Goal: Task Accomplishment & Management: Use online tool/utility

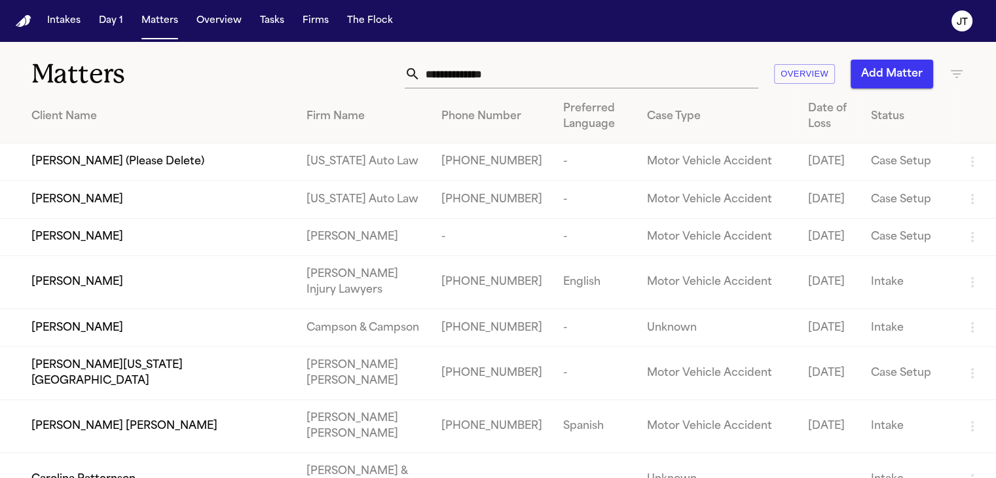
click at [451, 74] on input "text" at bounding box center [589, 74] width 338 height 29
paste input "**********"
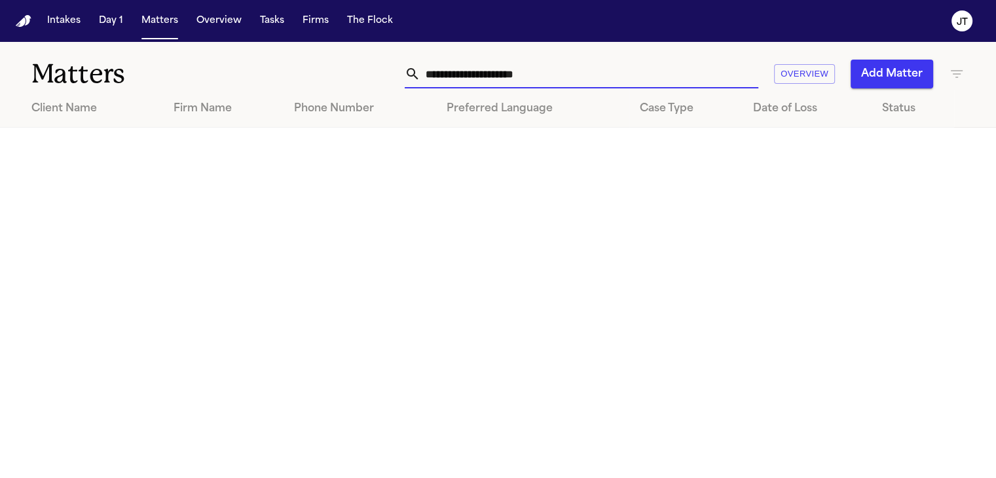
drag, startPoint x: 499, startPoint y: 74, endPoint x: 477, endPoint y: 72, distance: 21.7
click at [477, 72] on input "**********" at bounding box center [589, 74] width 338 height 29
click at [450, 69] on input "**********" at bounding box center [589, 74] width 338 height 29
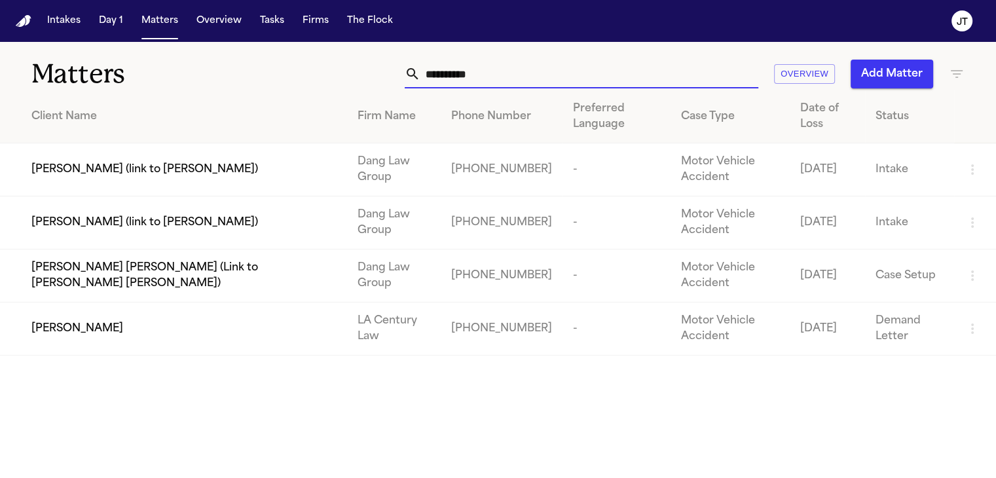
drag, startPoint x: 503, startPoint y: 77, endPoint x: 369, endPoint y: 78, distance: 133.6
click at [369, 79] on div "********* Overview Add Matter" at bounding box center [628, 74] width 673 height 29
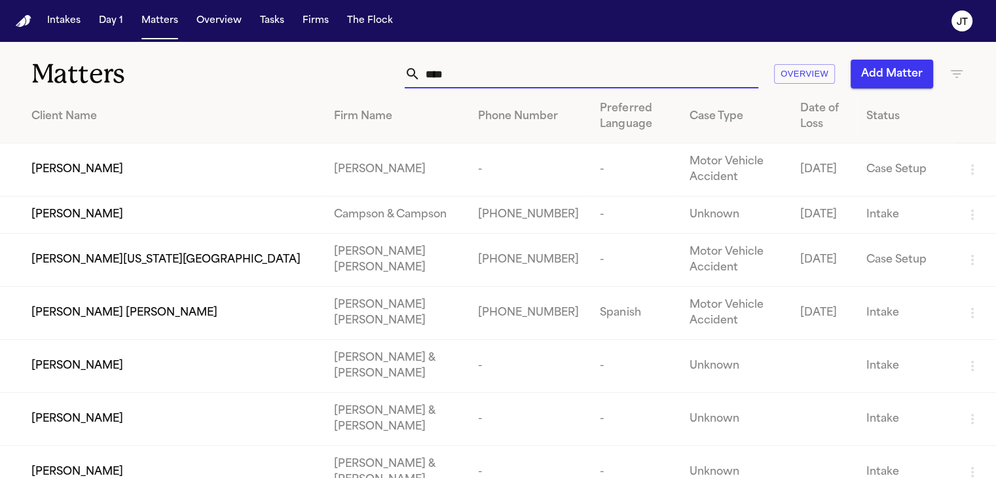
type input "****"
click at [123, 168] on span "[PERSON_NAME]" at bounding box center [77, 170] width 92 height 16
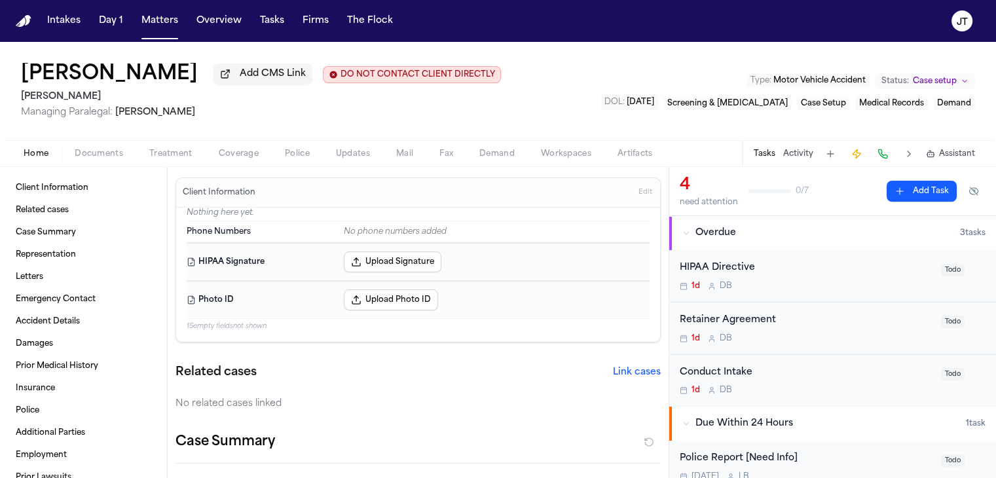
click at [249, 149] on span "Coverage" at bounding box center [239, 154] width 40 height 10
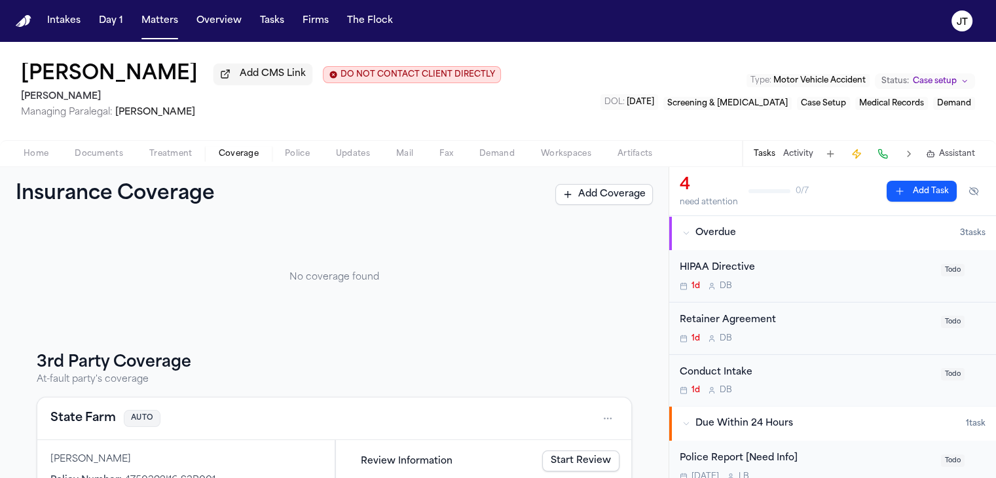
scroll to position [196, 0]
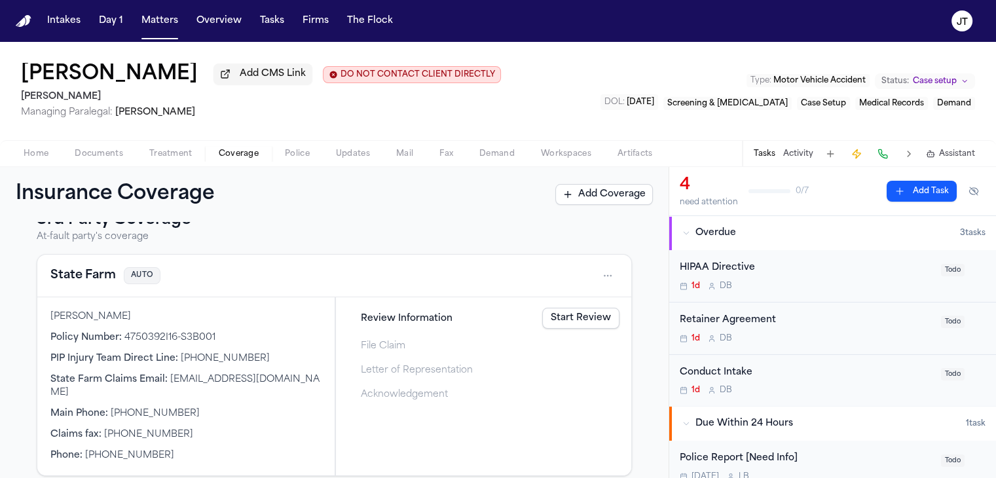
click at [553, 330] on div "Review Information Start Review" at bounding box center [483, 318] width 283 height 29
click at [555, 325] on link "Start Review" at bounding box center [580, 318] width 77 height 21
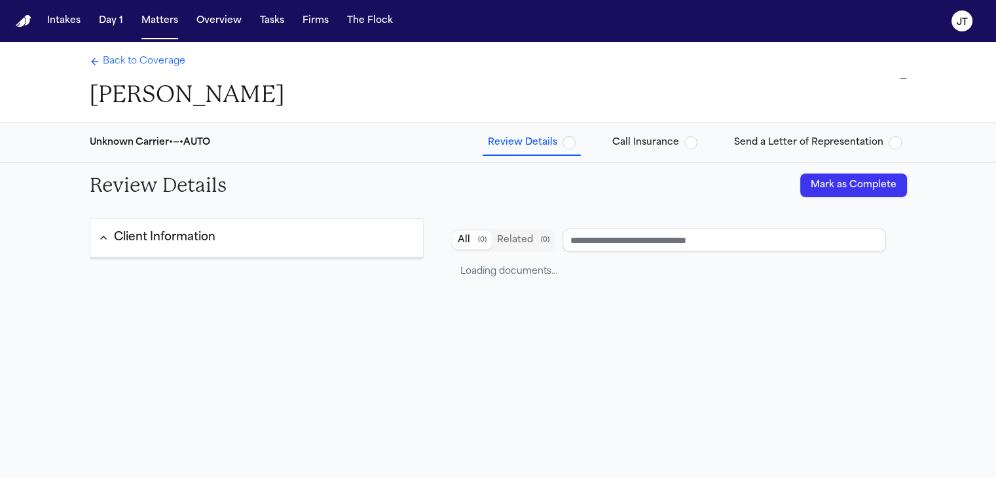
type input "**********"
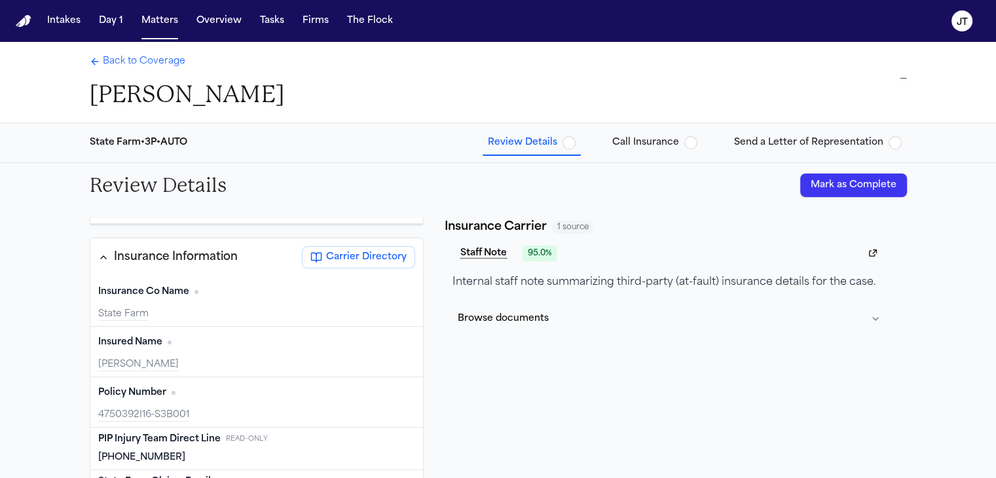
scroll to position [65, 0]
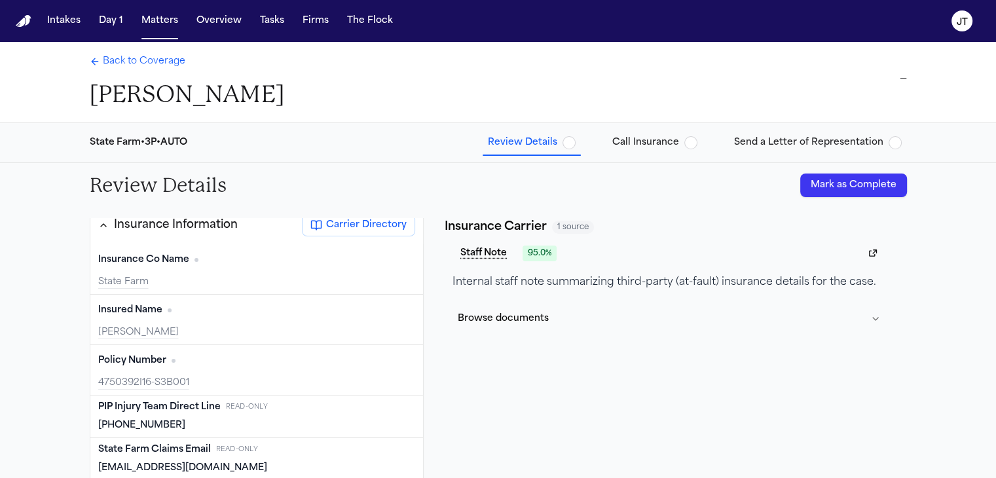
click at [832, 185] on button "Mark as Complete" at bounding box center [853, 186] width 107 height 24
click at [655, 142] on span "Call Insurance" at bounding box center [645, 142] width 67 height 13
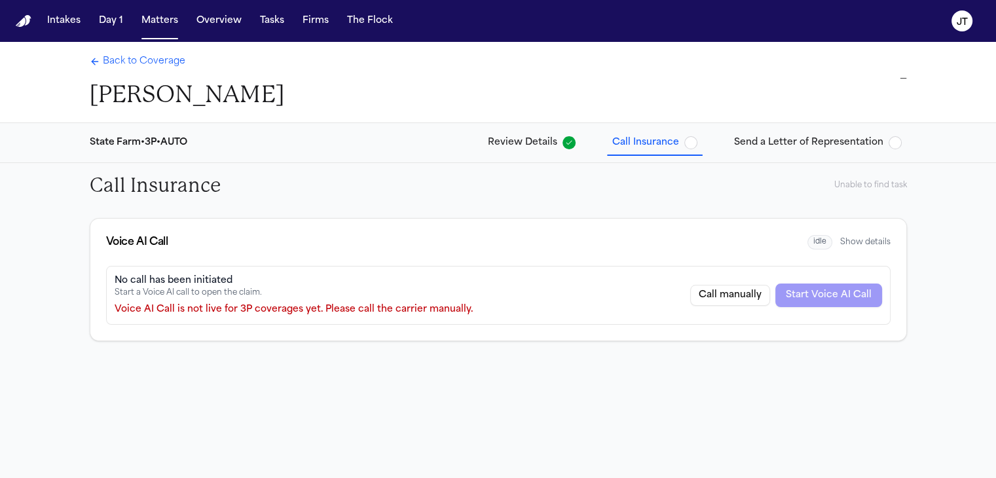
click at [516, 143] on span "Review Details" at bounding box center [522, 142] width 69 height 13
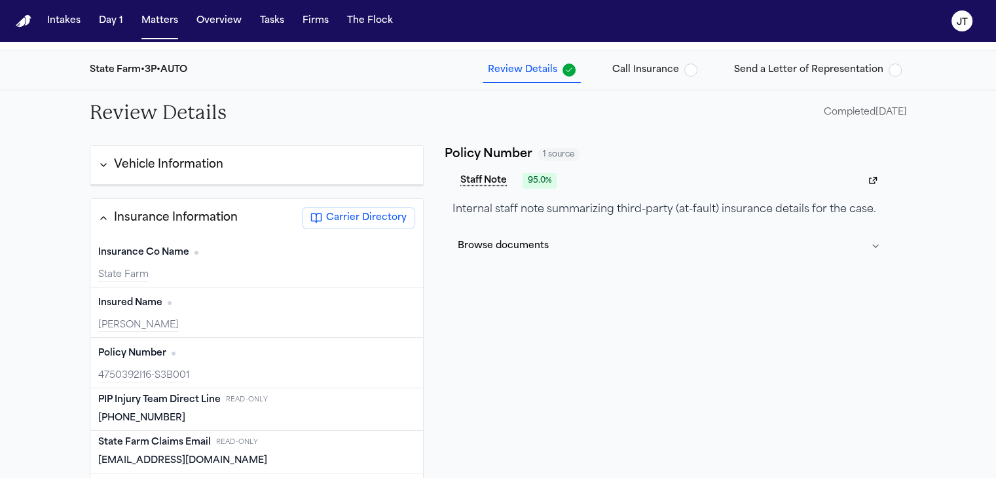
scroll to position [50, 0]
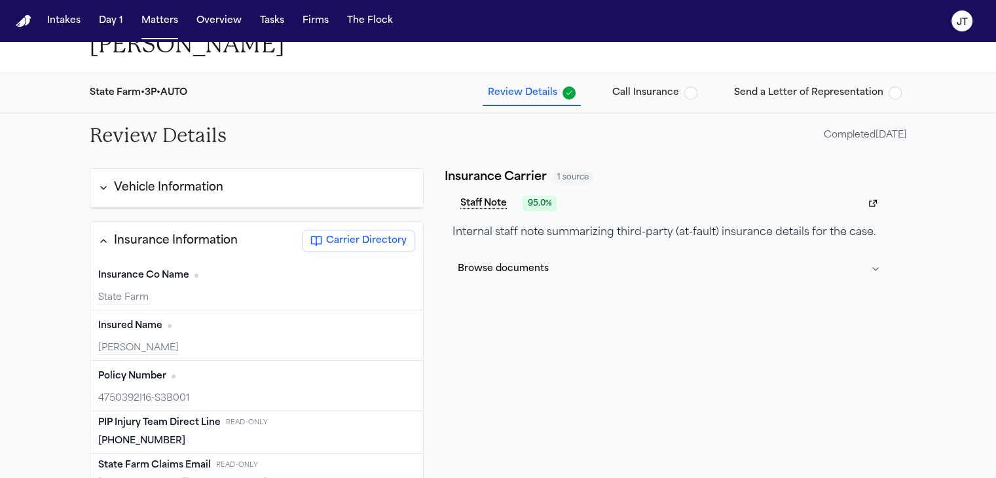
click at [654, 95] on span "Call Insurance" at bounding box center [645, 92] width 67 height 13
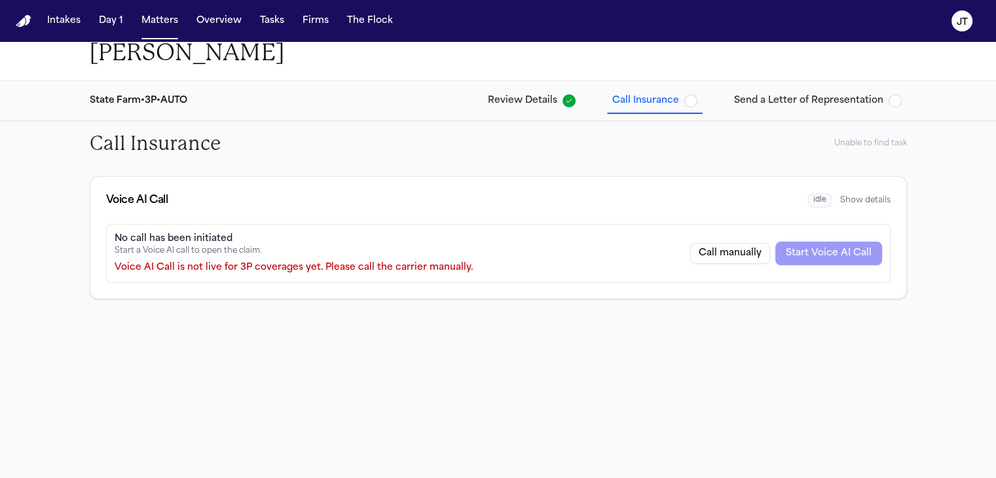
click at [709, 249] on button "Call manually" at bounding box center [730, 253] width 80 height 21
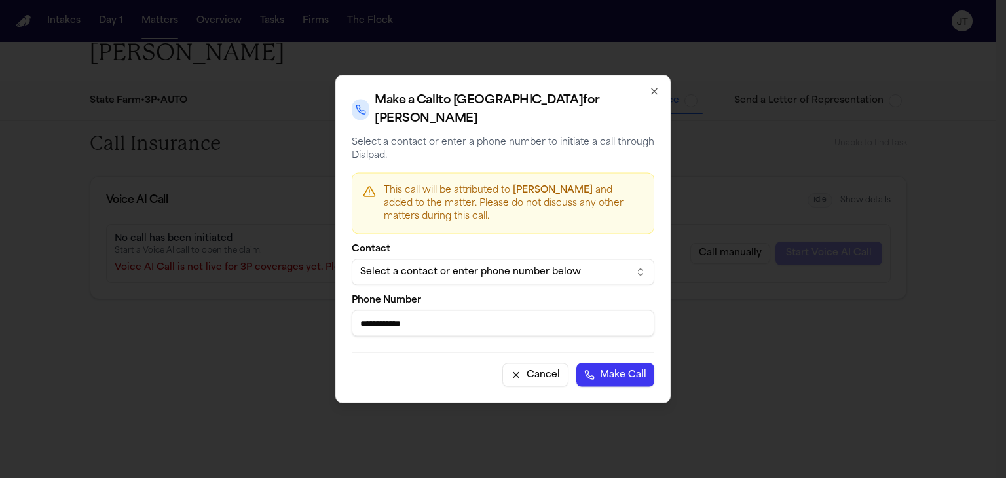
click at [453, 268] on div "Select a contact or enter phone number below" at bounding box center [492, 272] width 265 height 13
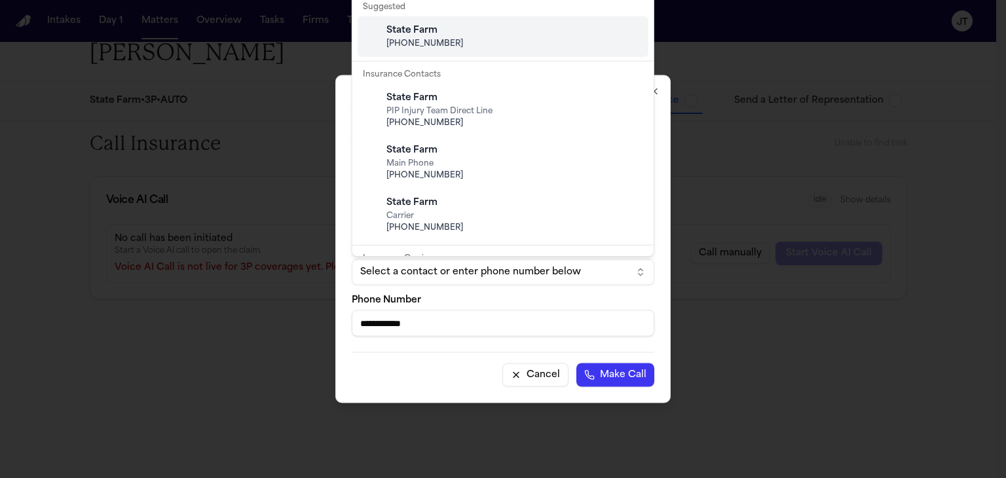
click at [436, 31] on div "State Farm" at bounding box center [513, 30] width 254 height 13
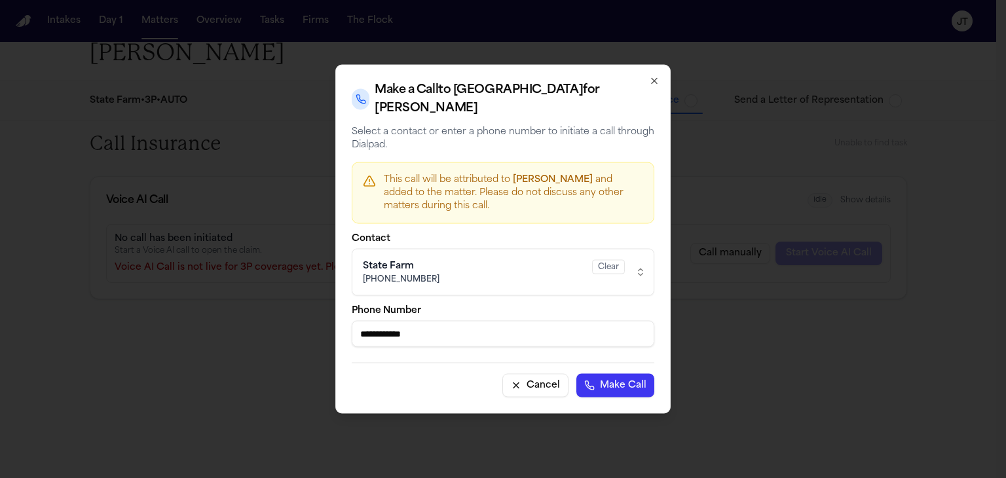
click at [618, 377] on button "Make Call" at bounding box center [615, 386] width 78 height 24
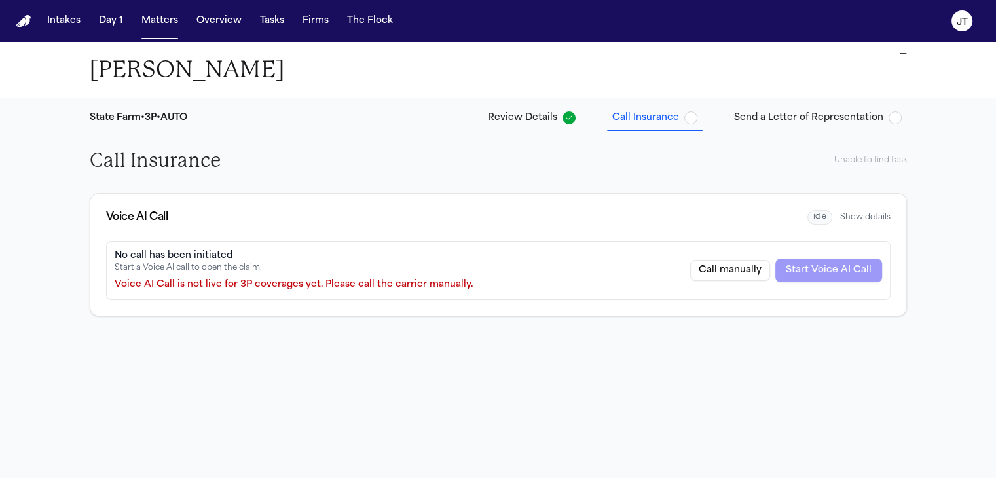
scroll to position [0, 0]
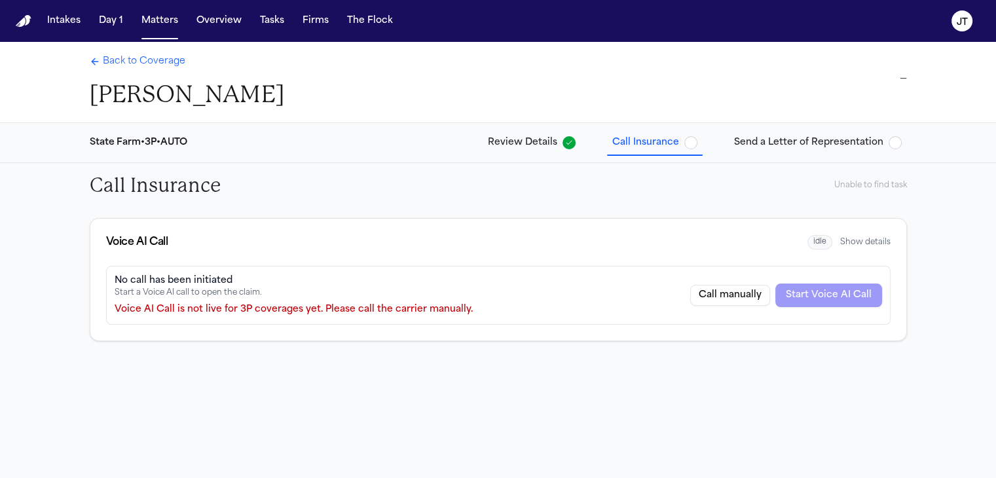
click at [733, 297] on button "Call manually" at bounding box center [730, 295] width 80 height 21
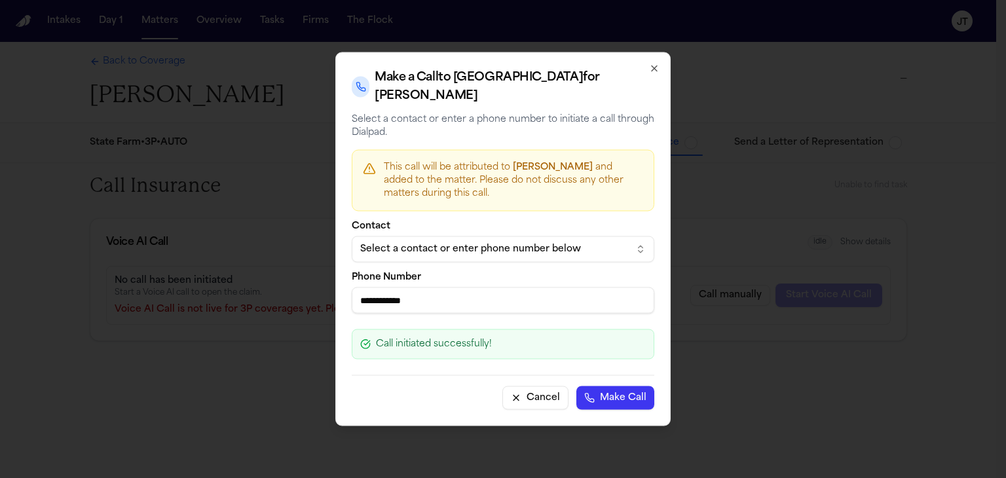
click at [564, 302] on input "**********" at bounding box center [503, 300] width 303 height 26
click at [561, 246] on div "Select a contact or enter phone number below" at bounding box center [492, 249] width 265 height 13
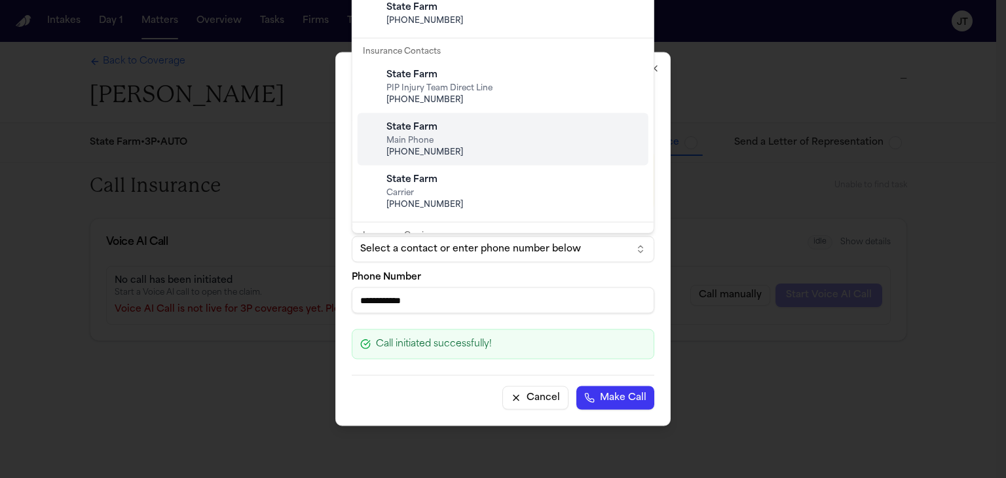
click at [510, 150] on span "[PHONE_NUMBER]" at bounding box center [513, 152] width 254 height 10
type input "**********"
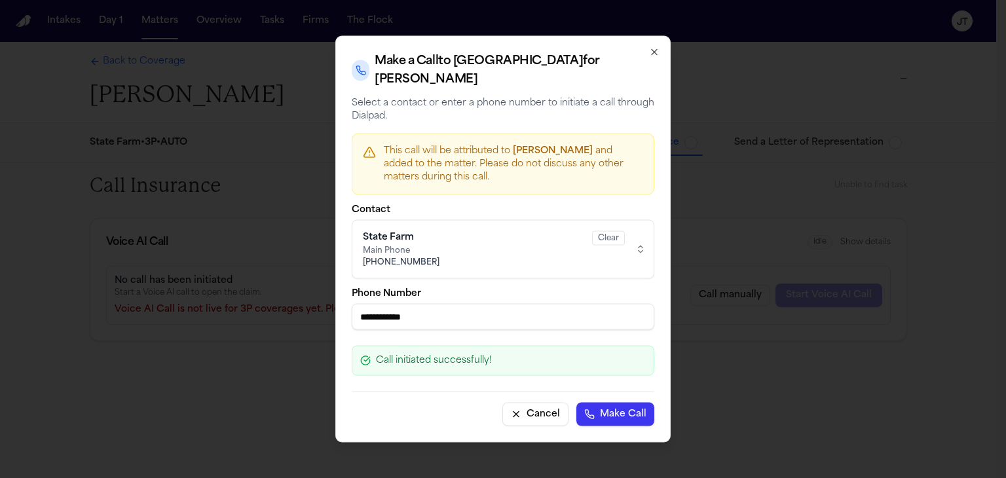
click at [607, 408] on button "Make Call" at bounding box center [615, 415] width 78 height 24
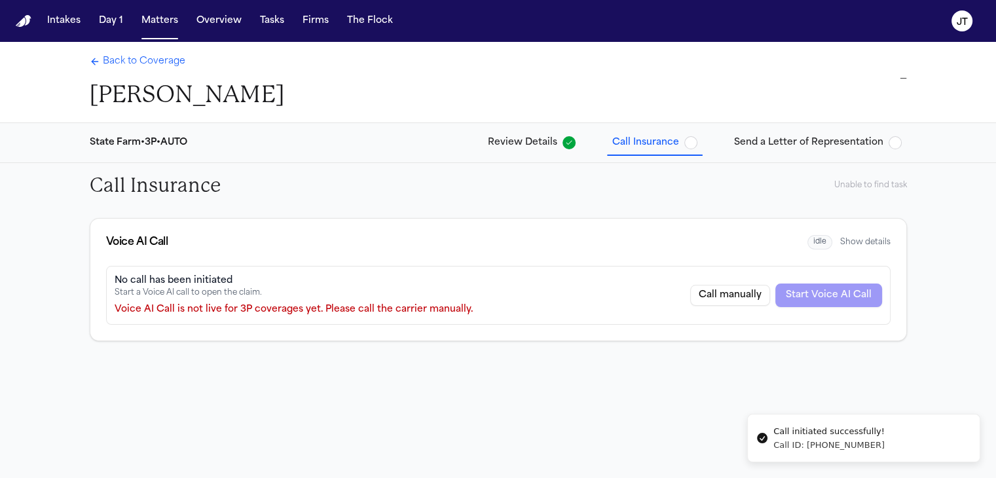
click at [151, 59] on span "Back to Coverage" at bounding box center [144, 61] width 83 height 13
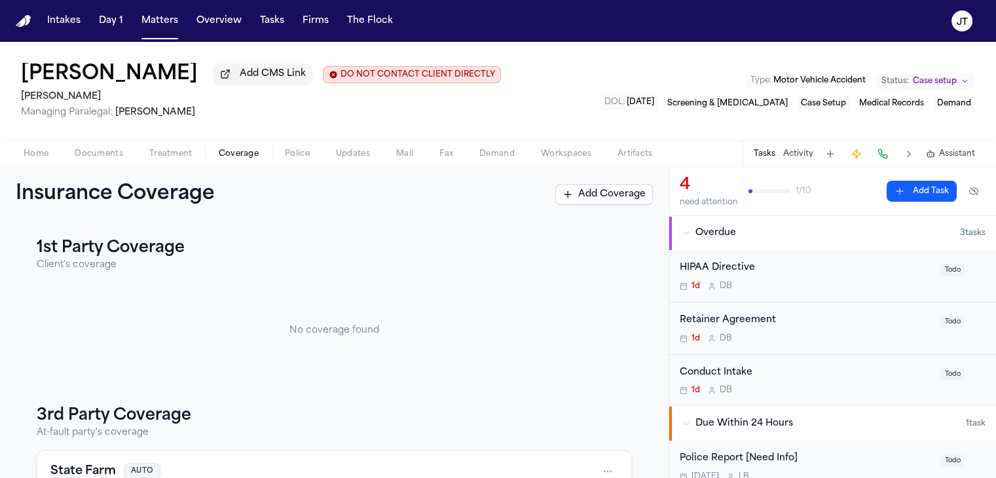
click at [37, 153] on span "Home" at bounding box center [36, 154] width 25 height 10
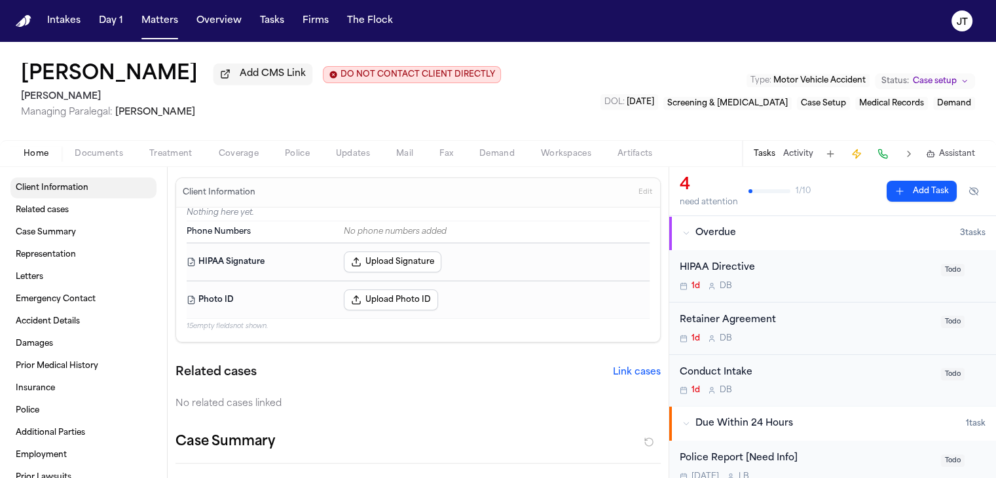
click at [43, 185] on span "Client Information" at bounding box center [52, 188] width 73 height 10
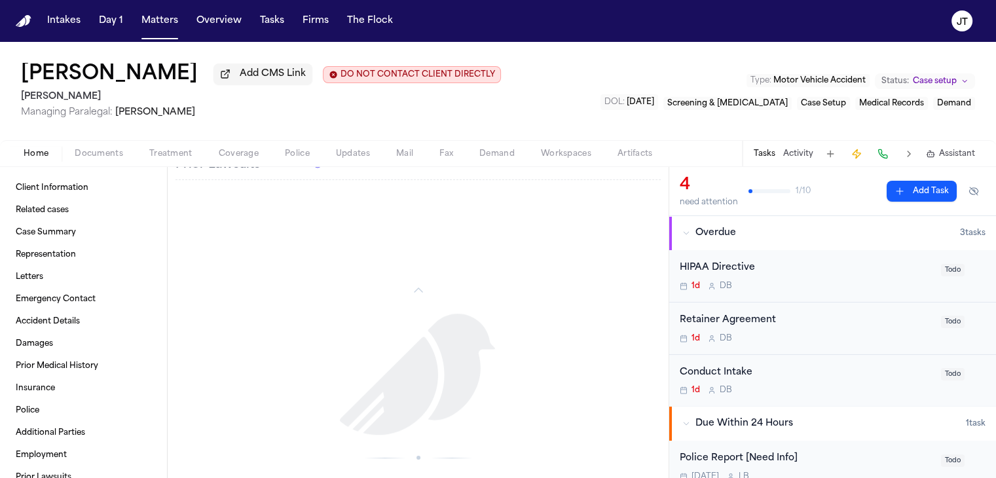
scroll to position [930, 0]
click at [105, 154] on span "Documents" at bounding box center [99, 154] width 48 height 10
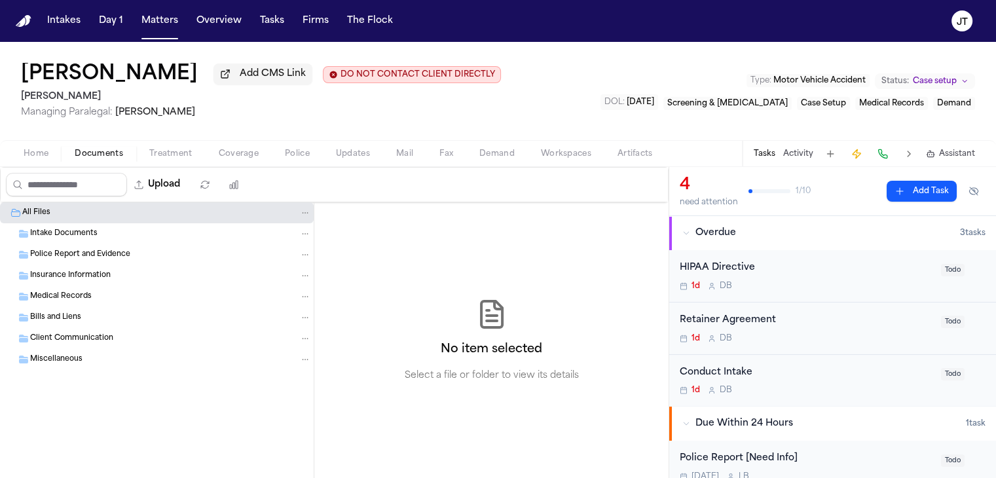
click at [64, 232] on span "Intake Documents" at bounding box center [63, 234] width 67 height 11
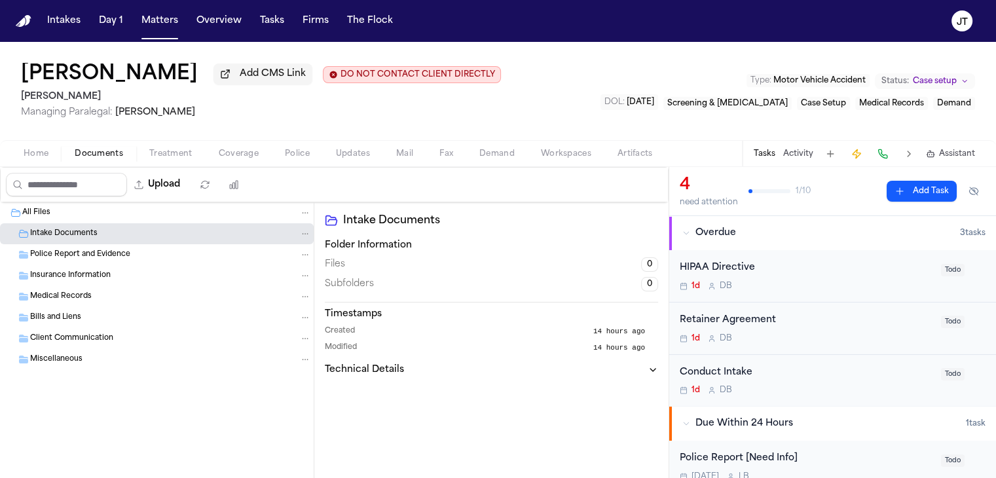
click at [41, 249] on span "Police Report and Evidence" at bounding box center [80, 254] width 100 height 11
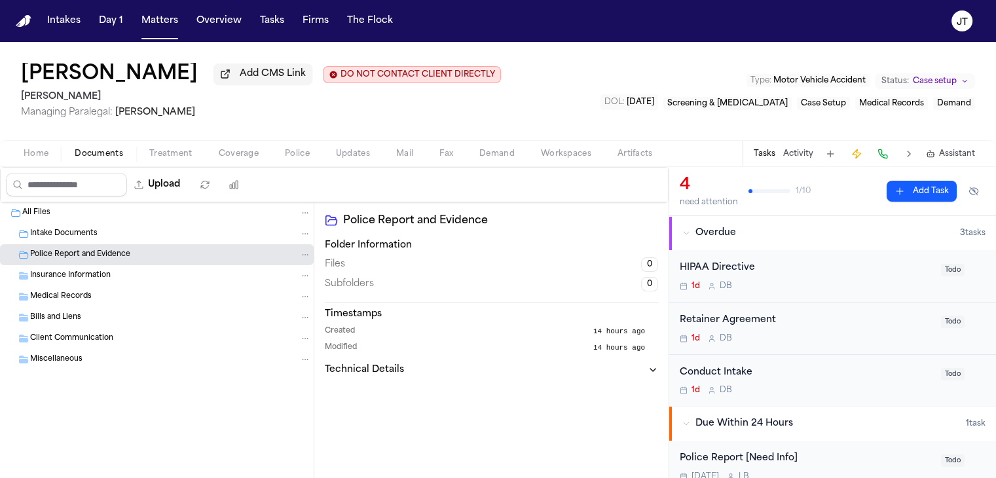
click at [52, 267] on div "Insurance Information" at bounding box center [157, 275] width 314 height 21
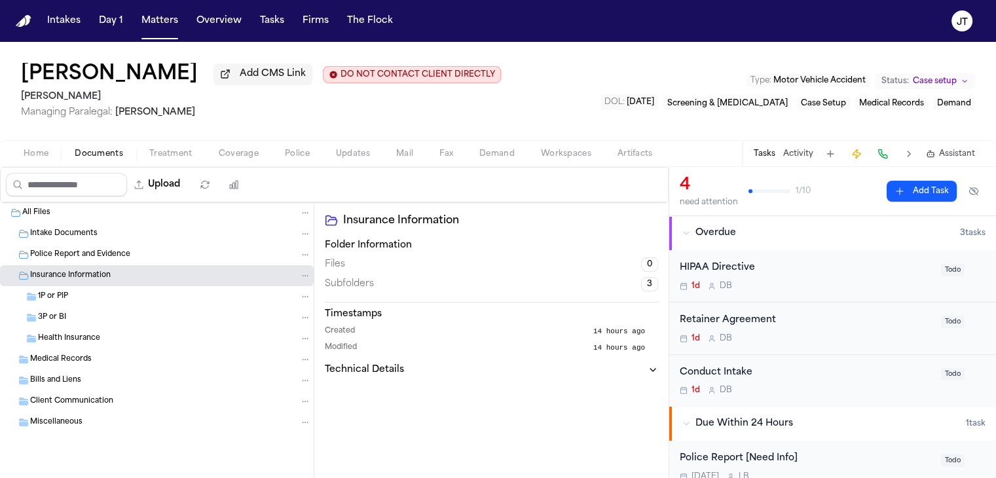
click at [57, 291] on span "1P or PIP" at bounding box center [53, 296] width 30 height 11
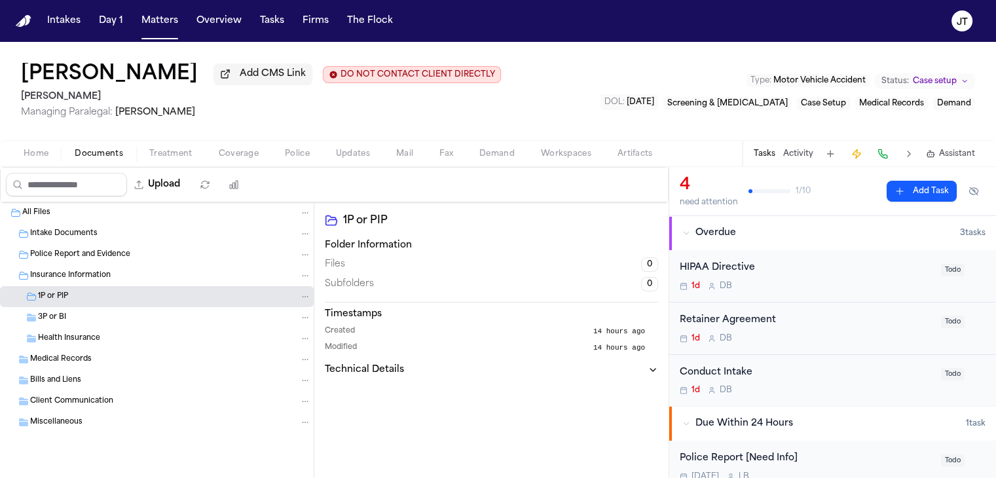
click at [58, 312] on span "3P or BI" at bounding box center [52, 317] width 28 height 11
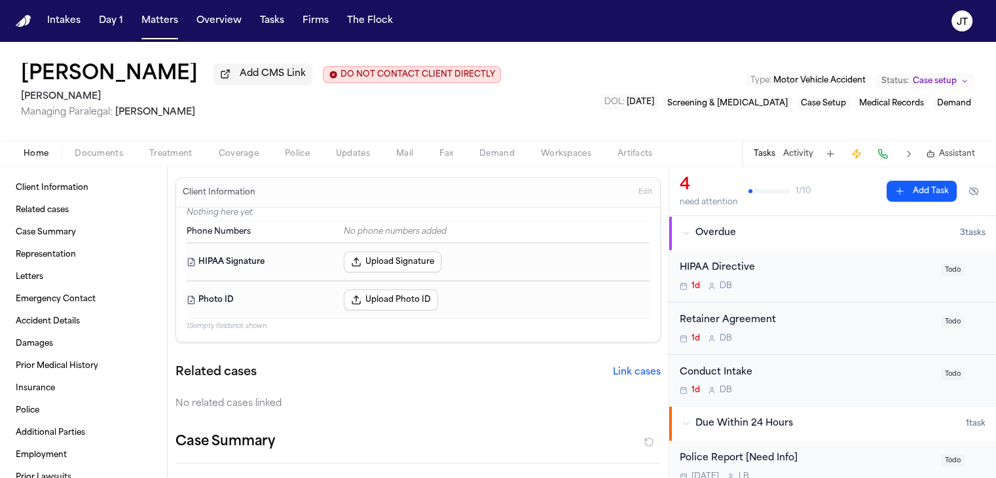
click at [28, 149] on span "Home" at bounding box center [36, 154] width 25 height 10
click at [238, 153] on span "Coverage" at bounding box center [239, 154] width 40 height 10
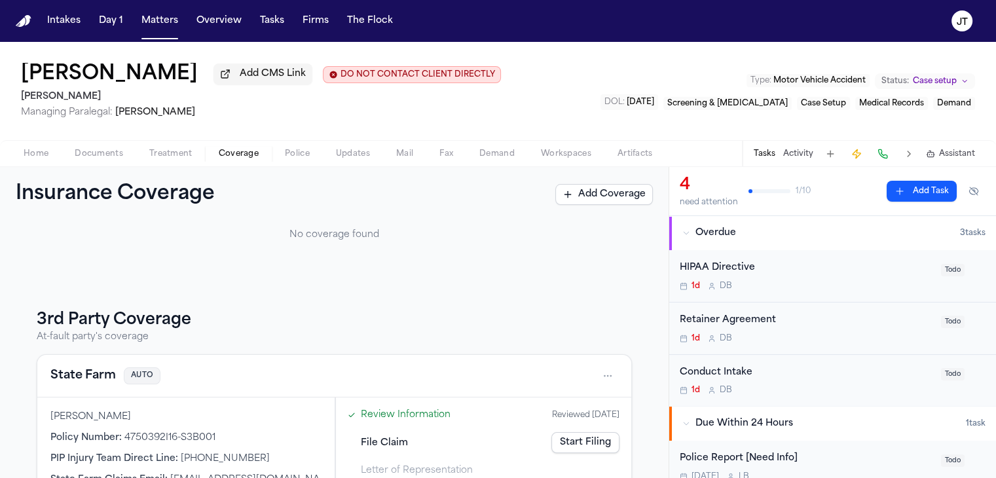
scroll to position [196, 0]
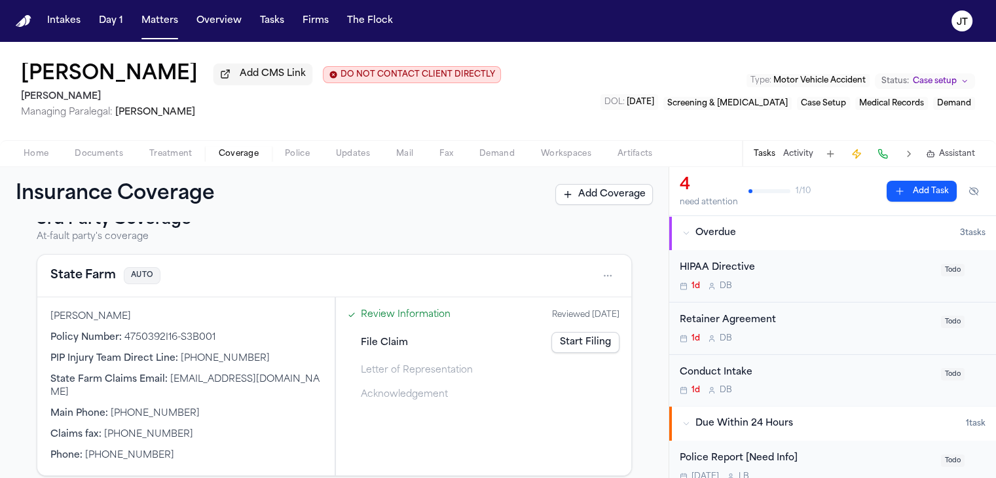
click at [585, 344] on link "Start Filing" at bounding box center [585, 342] width 68 height 21
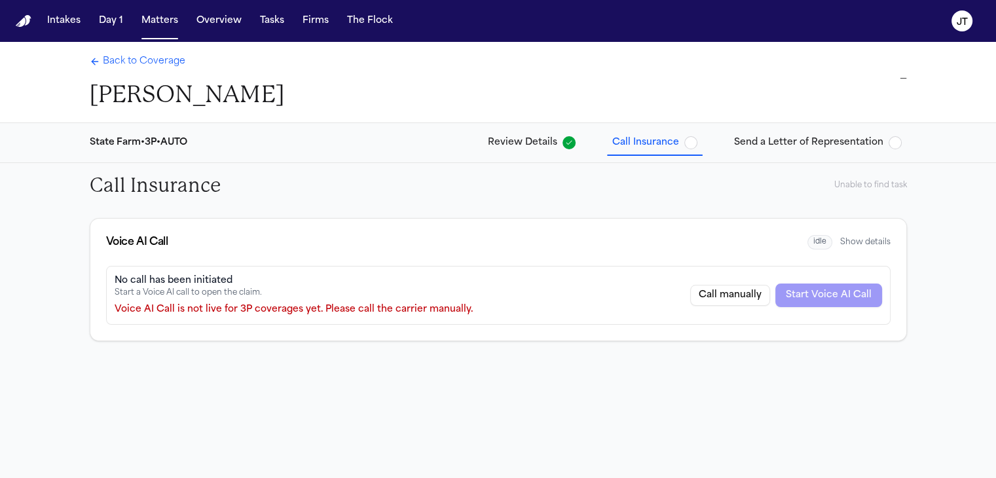
click at [529, 141] on span "Review Details" at bounding box center [522, 142] width 69 height 13
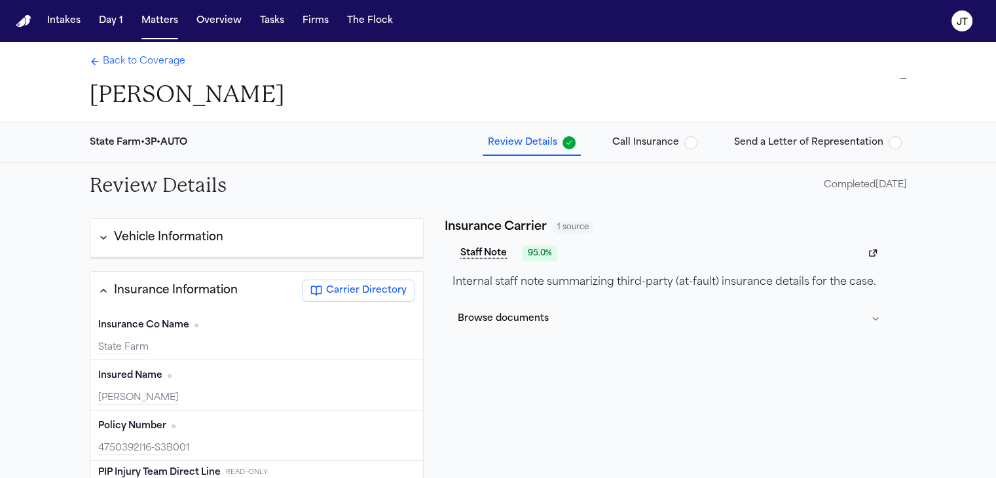
click at [112, 60] on span "Back to Coverage" at bounding box center [144, 61] width 83 height 13
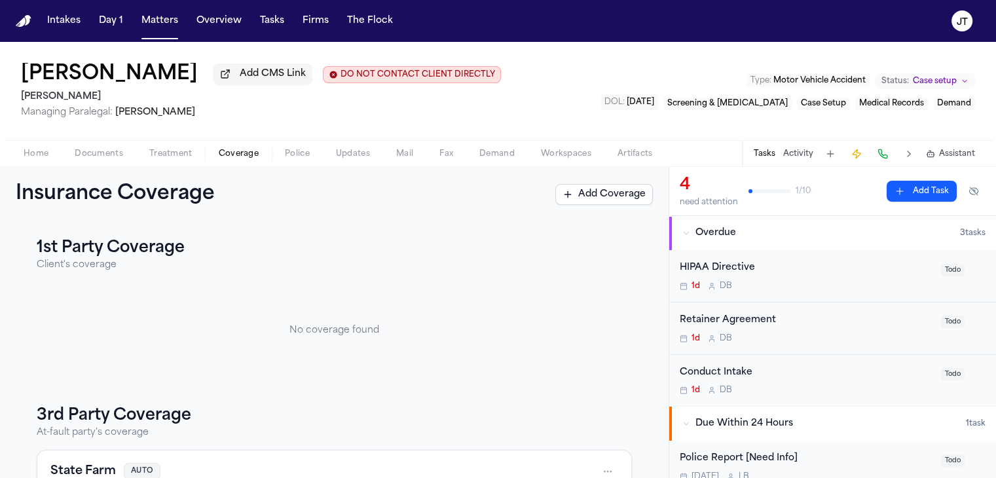
click at [93, 143] on div "Home Documents Treatment Coverage Police Updates Mail Fax Demand Workspaces Art…" at bounding box center [498, 153] width 996 height 26
click at [92, 150] on span "Documents" at bounding box center [99, 154] width 48 height 10
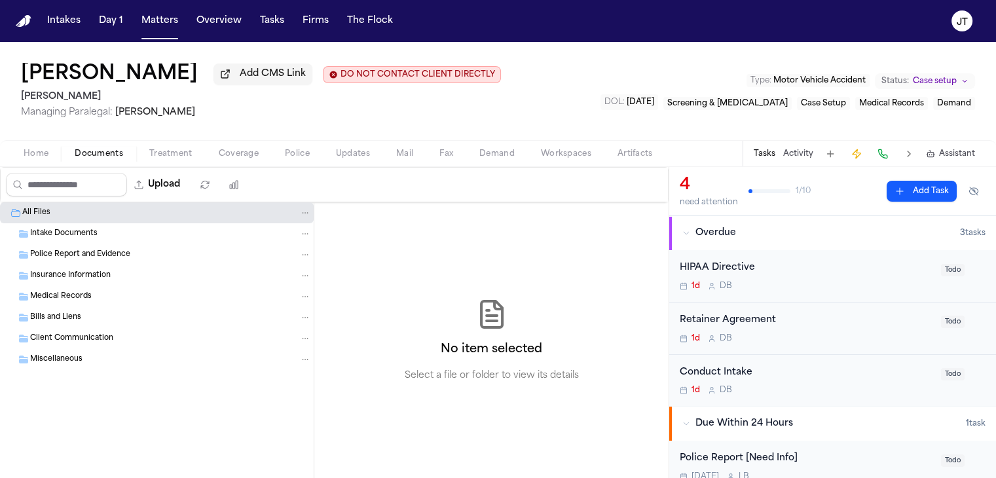
click at [43, 229] on span "Intake Documents" at bounding box center [63, 234] width 67 height 11
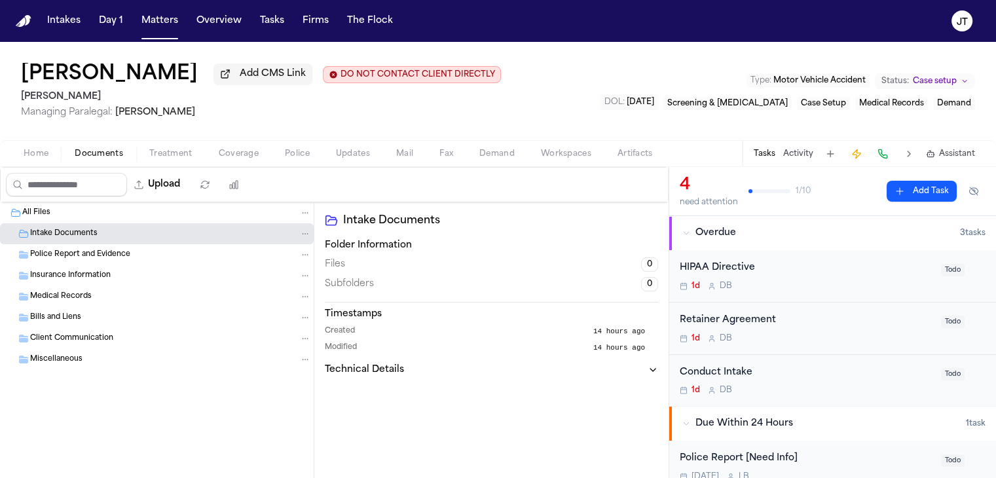
click at [33, 215] on span "All Files" at bounding box center [36, 213] width 28 height 11
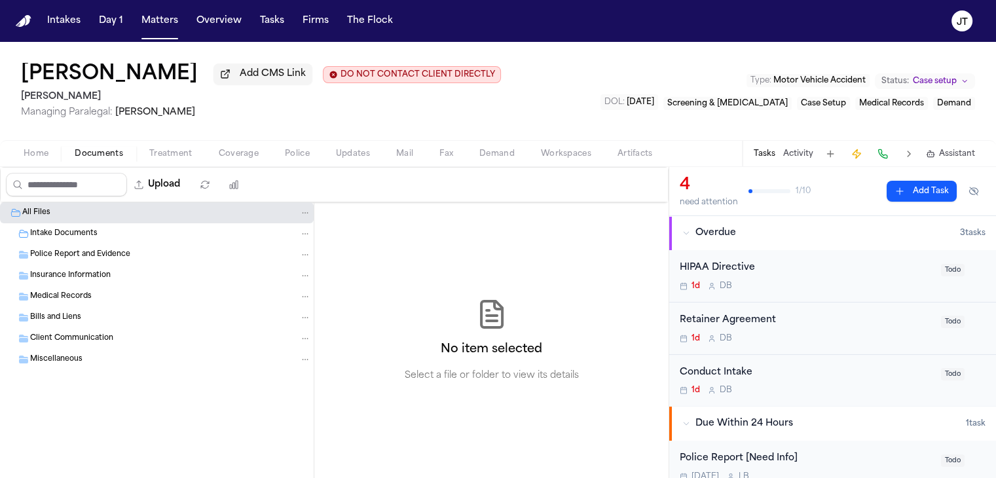
click at [50, 255] on span "Police Report and Evidence" at bounding box center [80, 254] width 100 height 11
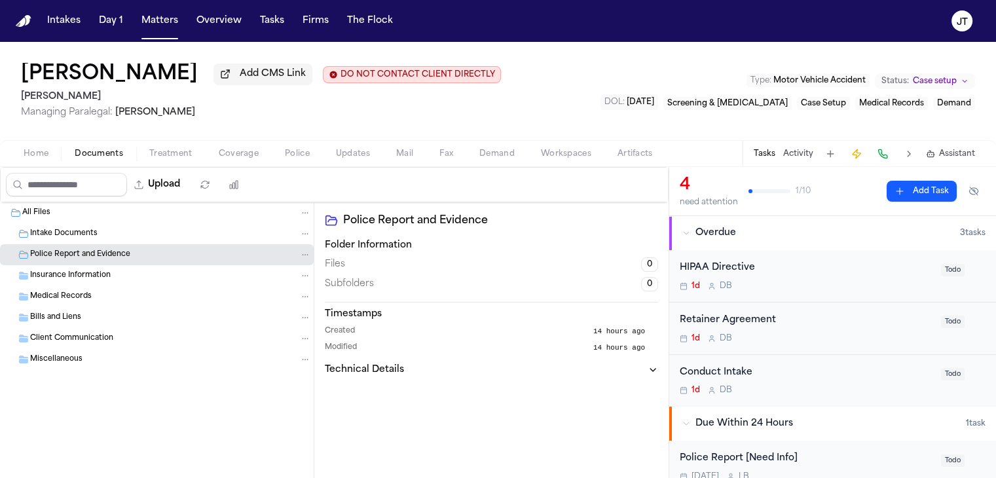
click at [56, 268] on div "Insurance Information" at bounding box center [157, 275] width 314 height 21
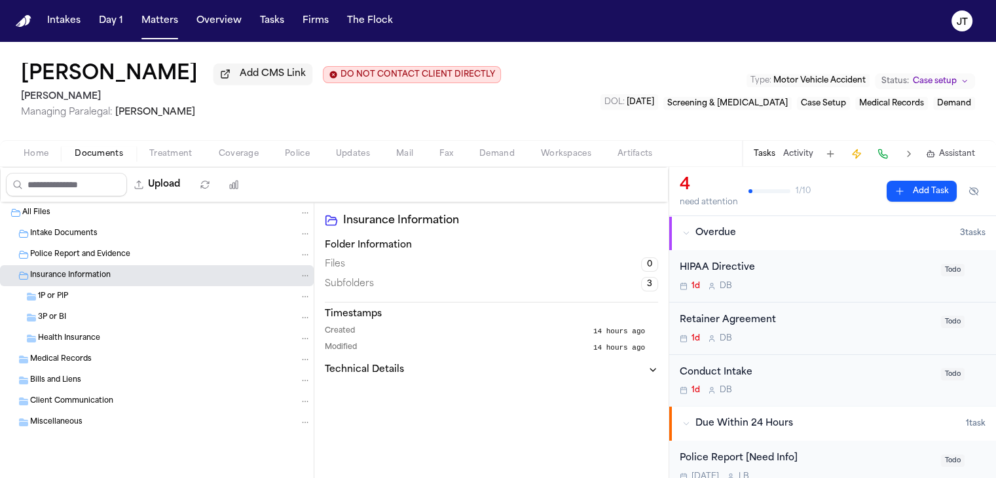
click at [58, 354] on span "Medical Records" at bounding box center [61, 359] width 62 height 11
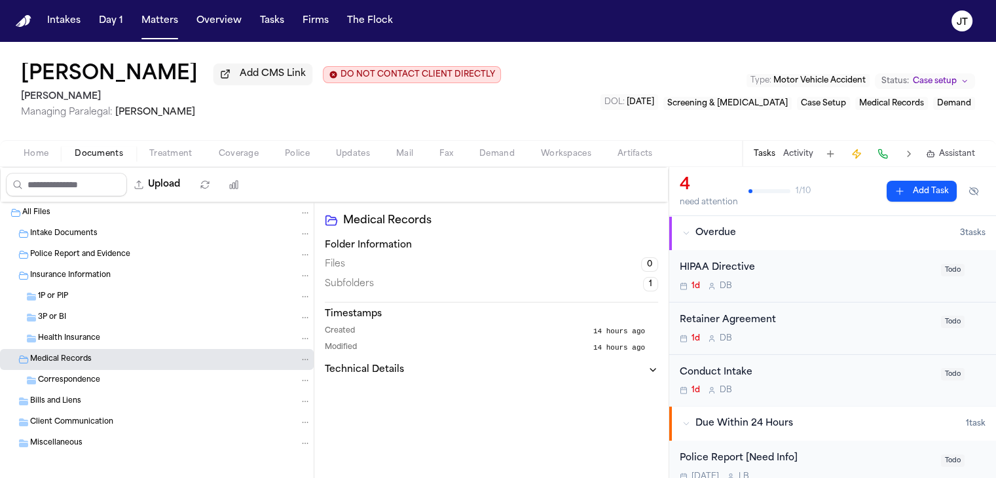
click at [53, 397] on span "Bills and Liens" at bounding box center [55, 401] width 51 height 11
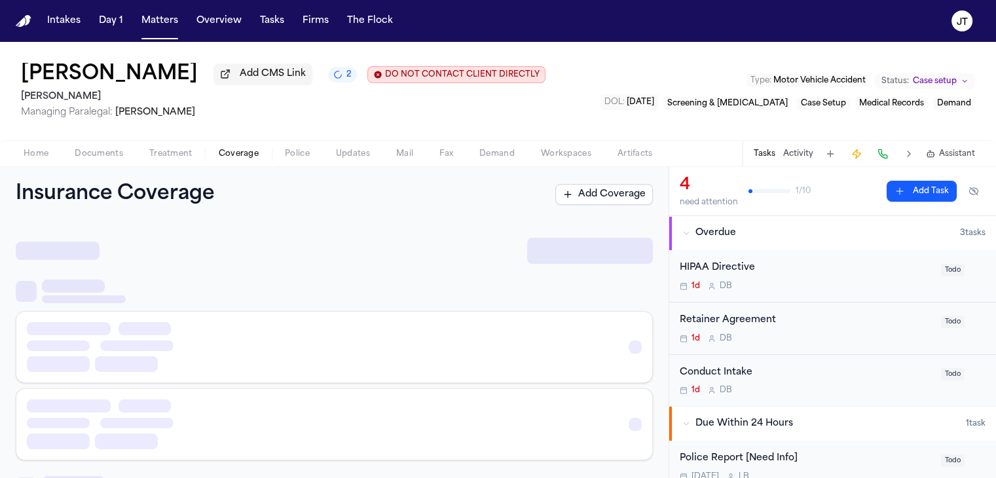
click at [236, 146] on button "Coverage" at bounding box center [239, 154] width 66 height 16
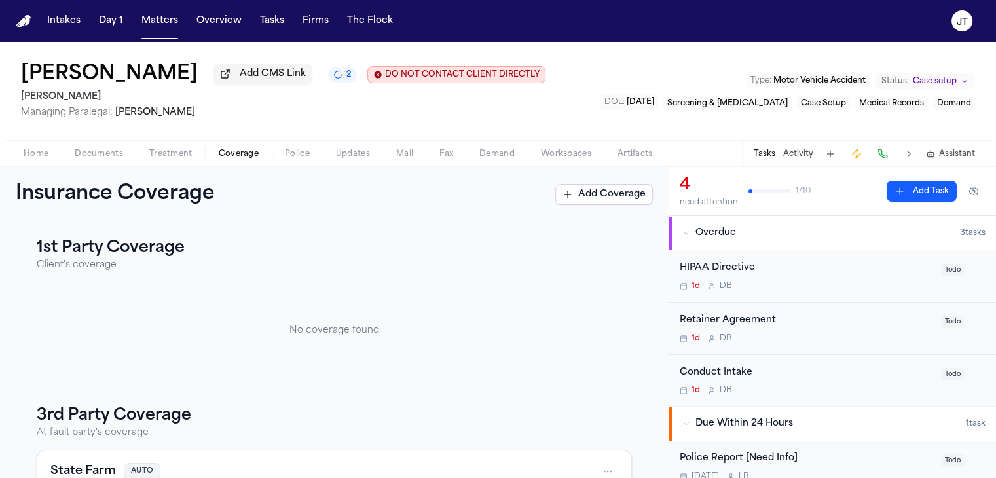
scroll to position [196, 0]
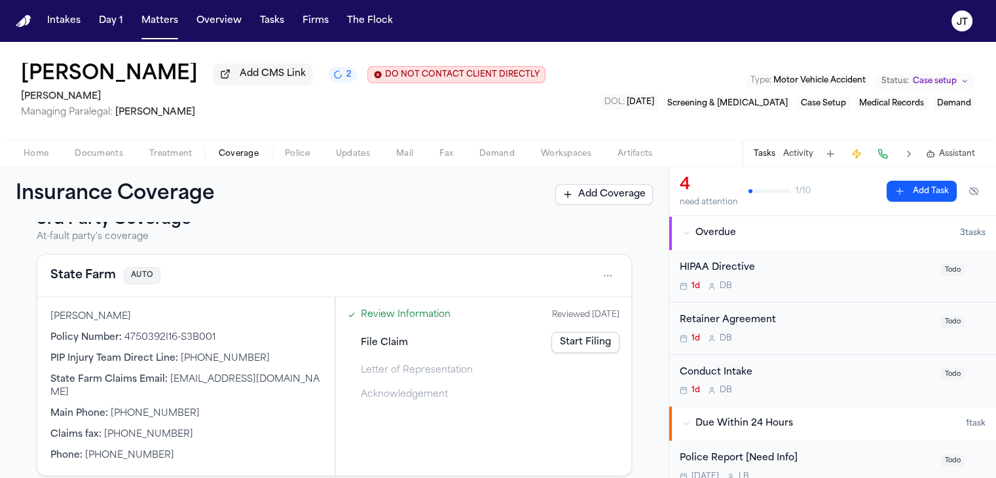
click at [36, 156] on span "Home" at bounding box center [36, 154] width 25 height 10
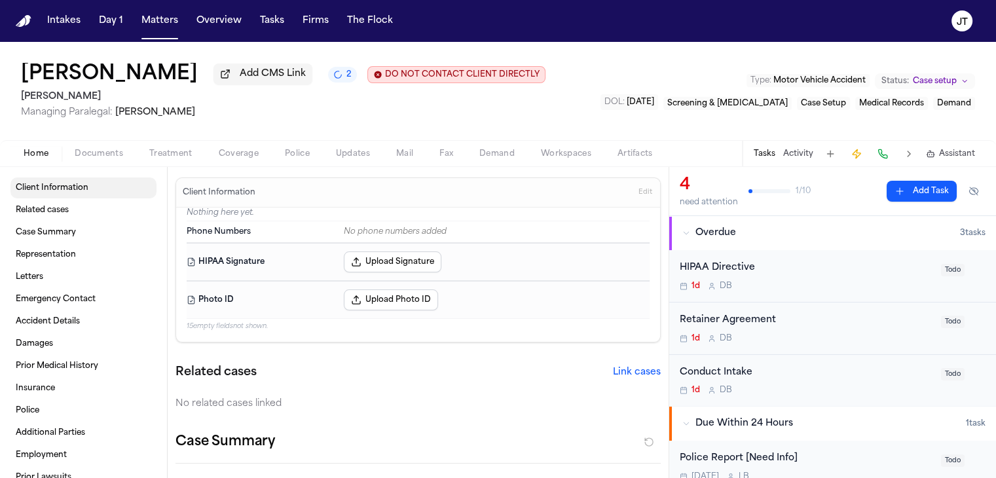
click at [55, 186] on span "Client Information" at bounding box center [52, 188] width 73 height 10
click at [92, 155] on span "Documents" at bounding box center [99, 154] width 48 height 10
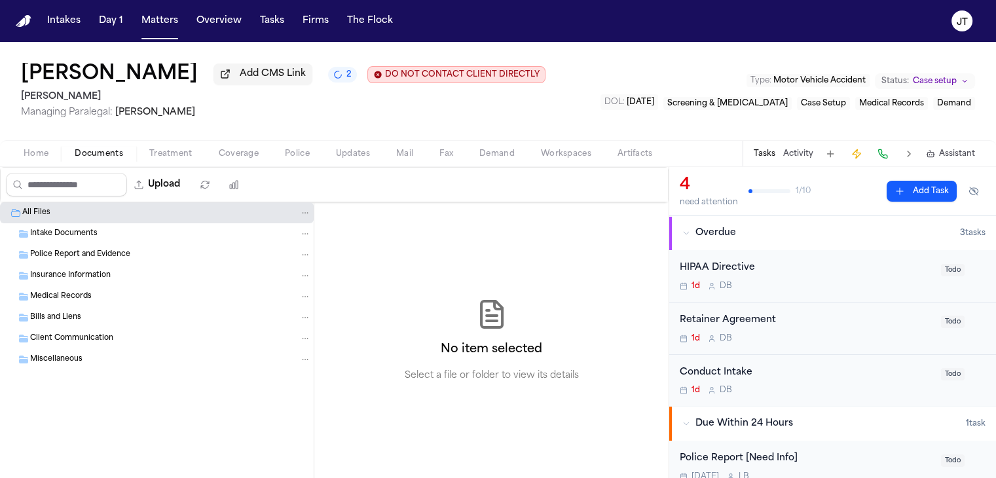
click at [63, 230] on span "Intake Documents" at bounding box center [63, 234] width 67 height 11
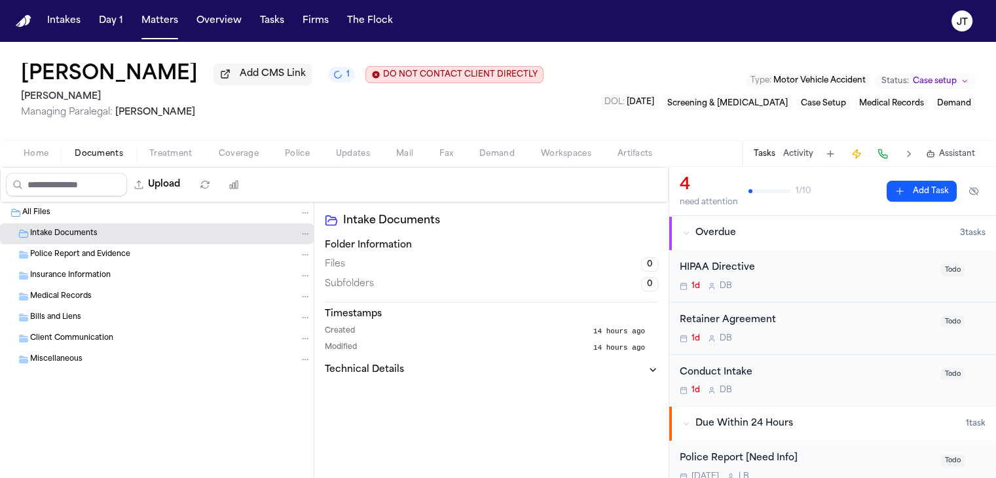
click at [52, 229] on span "Intake Documents" at bounding box center [63, 234] width 67 height 11
click at [58, 249] on span "Police Report and Evidence" at bounding box center [80, 254] width 100 height 11
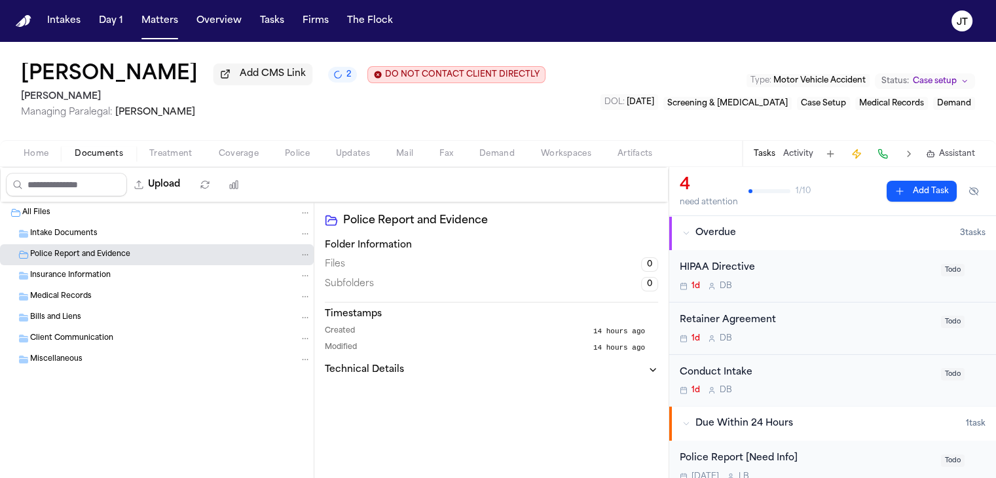
click at [246, 154] on span "Coverage" at bounding box center [239, 154] width 40 height 10
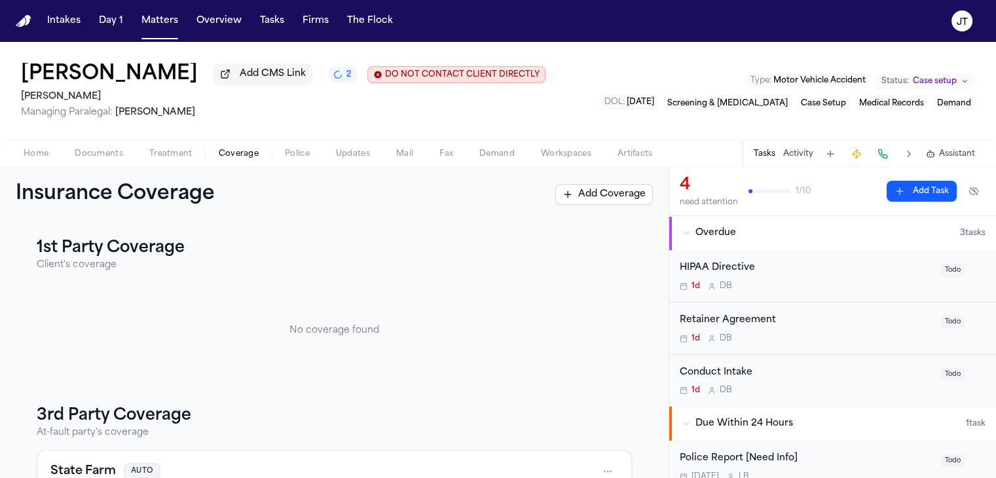
scroll to position [196, 0]
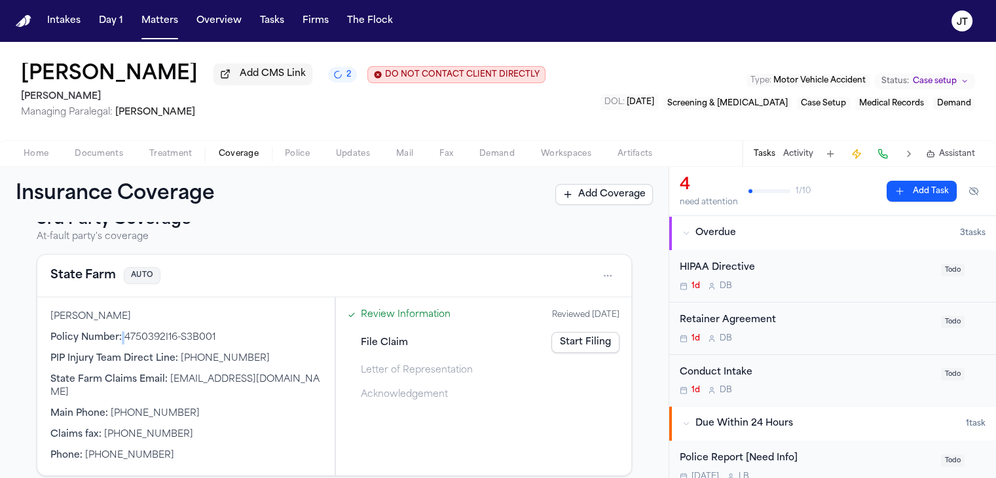
click at [124, 335] on div "Policy Number : 4750392I16-S3B001" at bounding box center [185, 337] width 271 height 13
click at [84, 409] on span "Main Phone :" at bounding box center [79, 414] width 58 height 10
drag, startPoint x: 122, startPoint y: 335, endPoint x: 155, endPoint y: 335, distance: 32.7
click at [155, 335] on div "Policy Number : 4750392I16-S3B001" at bounding box center [185, 337] width 271 height 13
click at [48, 409] on div "[PERSON_NAME] Policy Number : 4750392I16-S3B001 PIP Injury Team Direct Line : […" at bounding box center [185, 386] width 297 height 178
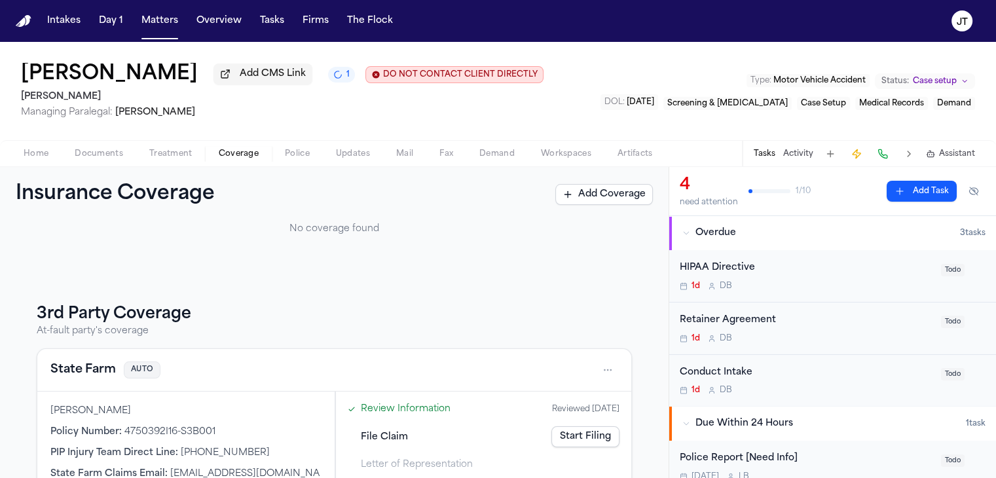
scroll to position [0, 0]
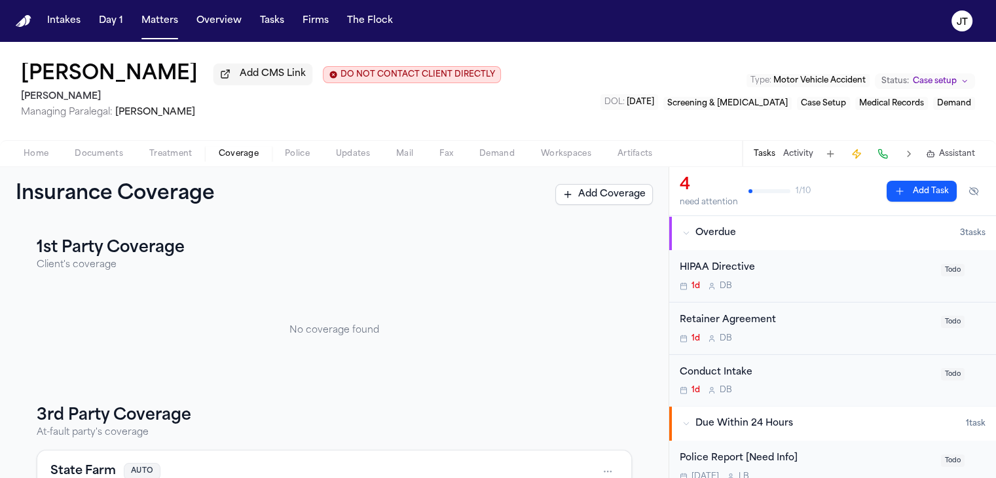
click at [33, 149] on span "Home" at bounding box center [36, 154] width 25 height 10
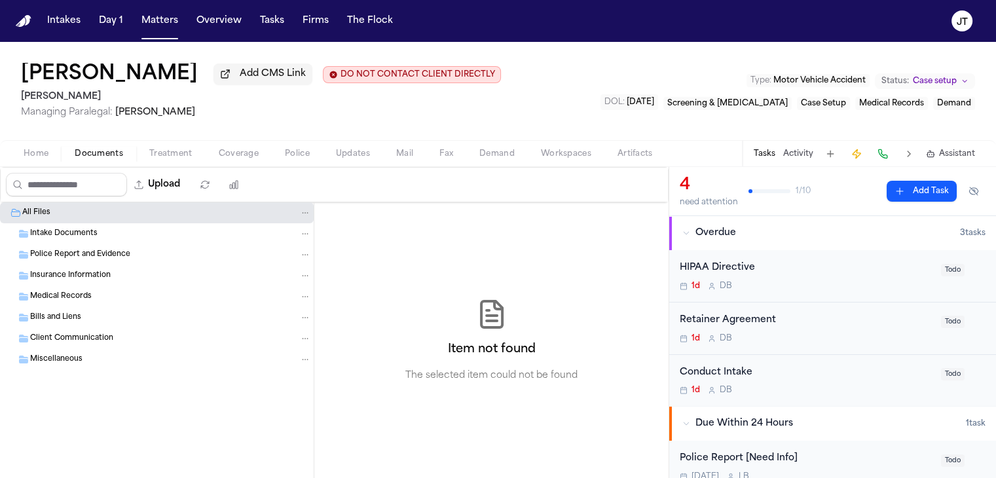
click at [84, 153] on span "Documents" at bounding box center [99, 154] width 48 height 10
click at [246, 150] on div "Artifact Statistics Artifact Statistics" at bounding box center [246, 154] width 84 height 18
click at [244, 151] on span "Coverage" at bounding box center [239, 154] width 40 height 10
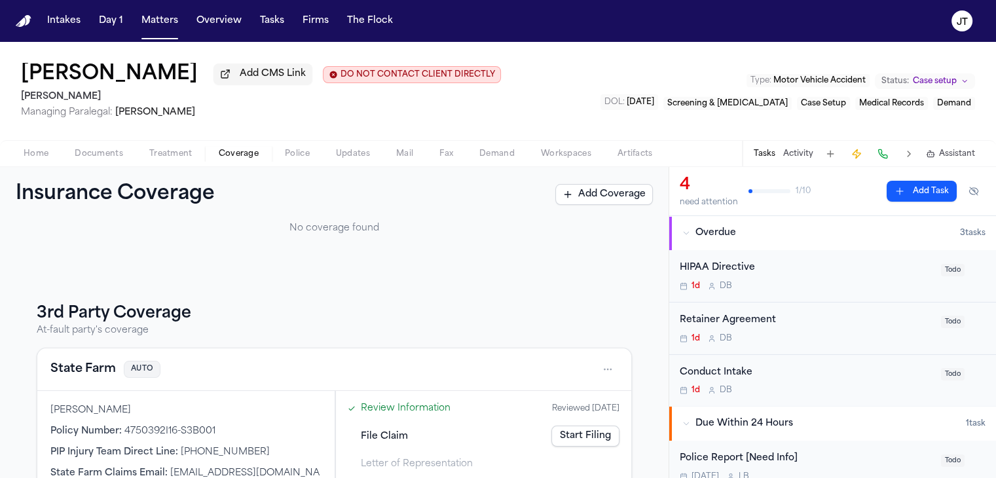
scroll to position [196, 0]
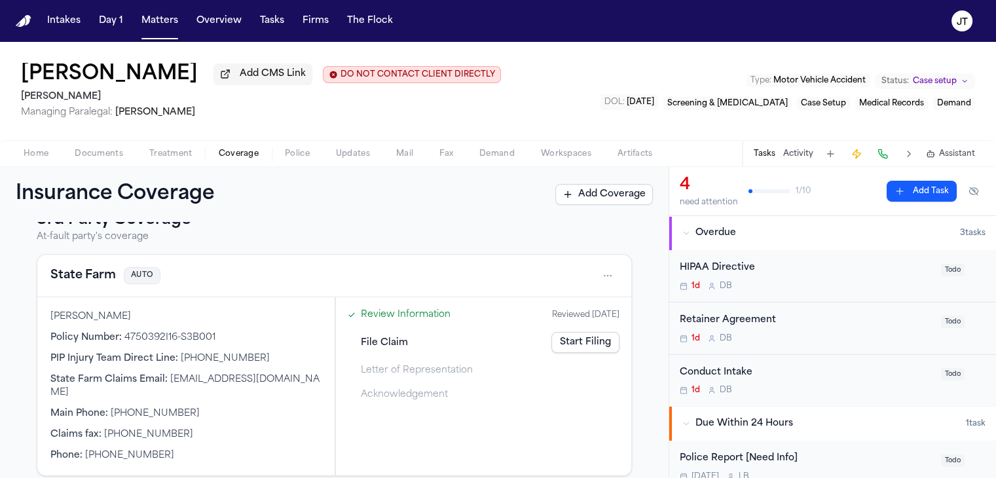
click at [887, 153] on button at bounding box center [883, 154] width 18 height 18
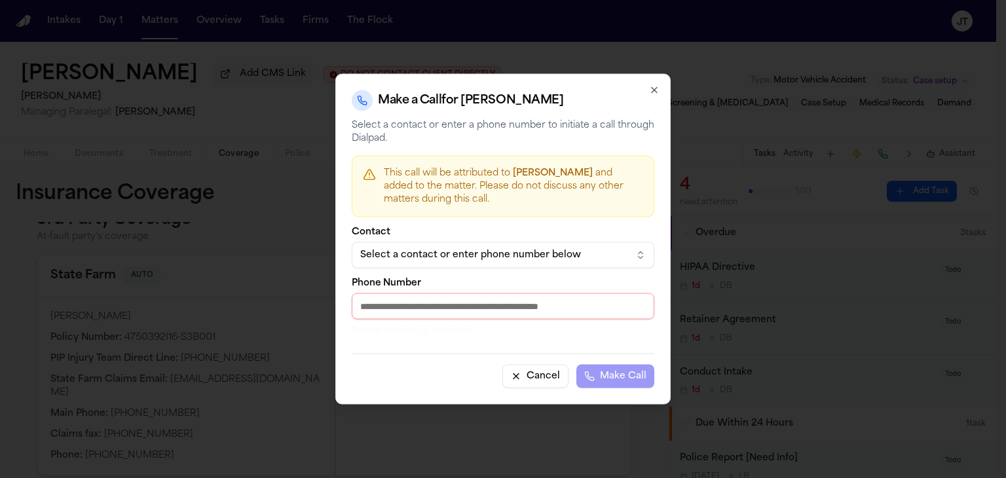
click at [607, 259] on div "Select a contact or enter phone number below" at bounding box center [492, 255] width 265 height 13
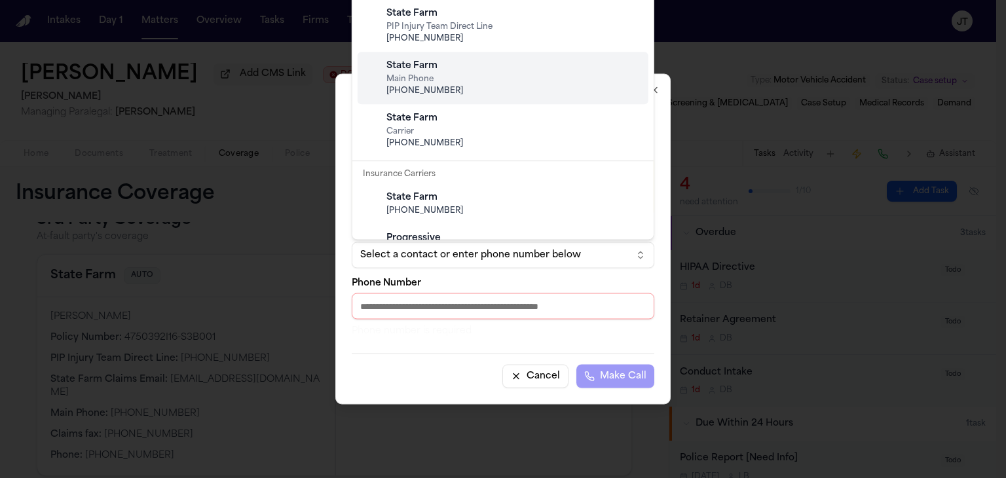
click at [526, 86] on span "[PHONE_NUMBER]" at bounding box center [513, 91] width 254 height 10
type input "**********"
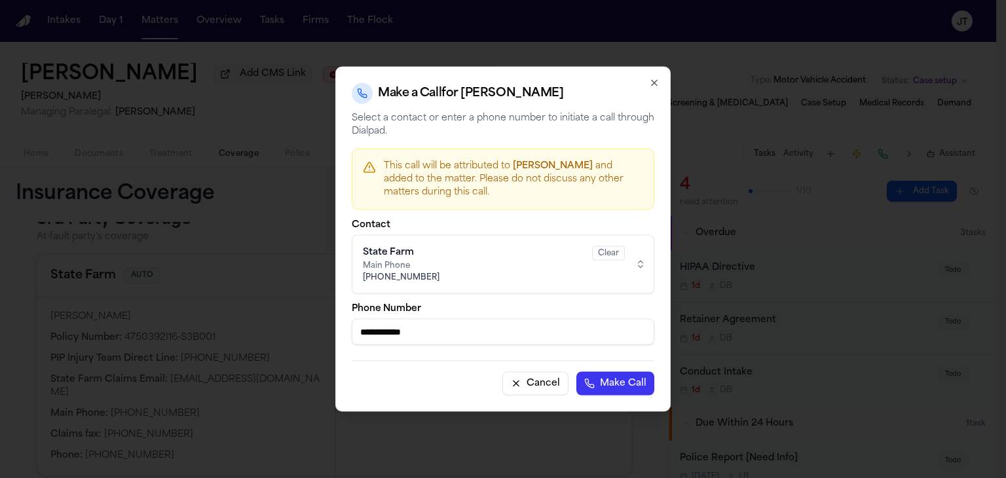
click at [618, 380] on button "Make Call" at bounding box center [615, 384] width 78 height 24
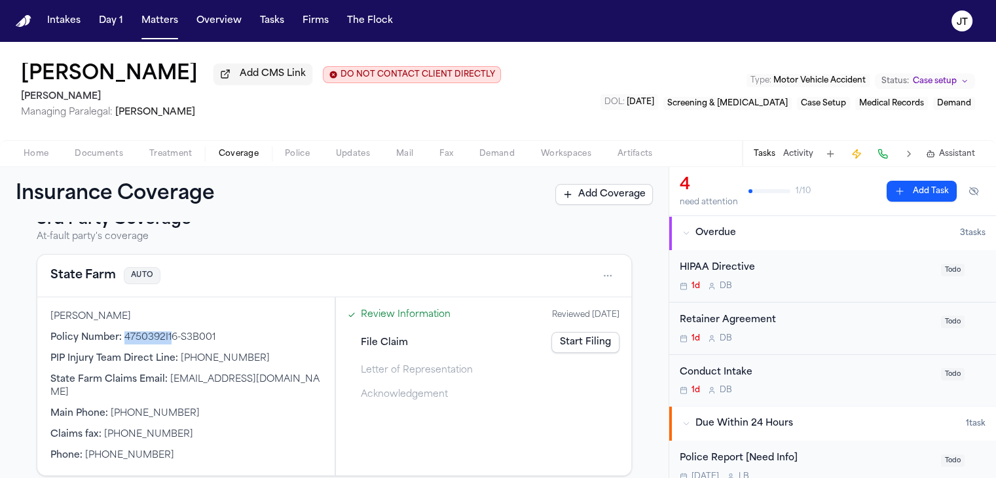
drag, startPoint x: 123, startPoint y: 333, endPoint x: 172, endPoint y: 332, distance: 48.5
click at [172, 333] on span "4750392I16-S3B001" at bounding box center [169, 338] width 91 height 10
click at [134, 369] on div "[PERSON_NAME] Policy Number : 4750392I16-S3B001 PIP Injury Team Direct Line : […" at bounding box center [185, 386] width 297 height 178
